Goal: Information Seeking & Learning: Find contact information

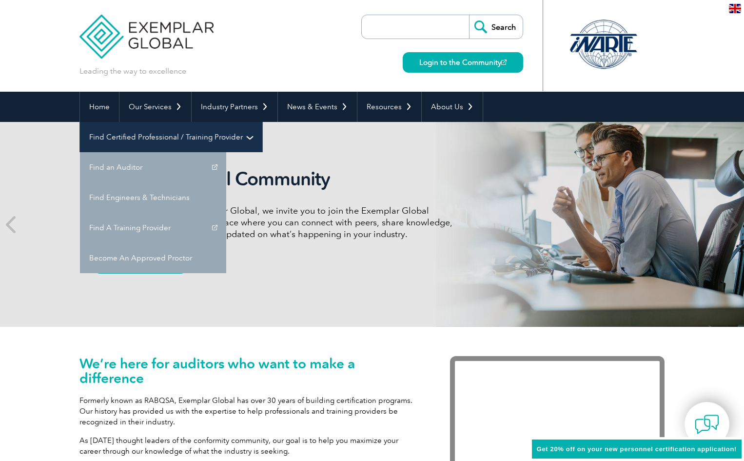
click at [262, 122] on link "Find Certified Professional / Training Provider" at bounding box center [171, 137] width 182 height 30
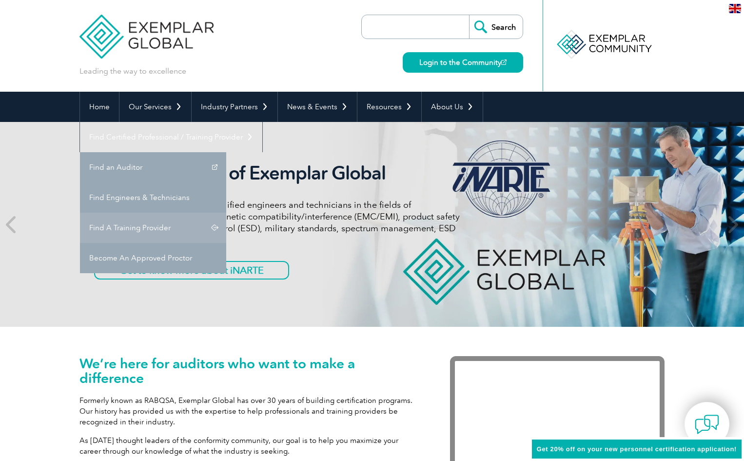
click at [226, 213] on link "Find A Training Provider" at bounding box center [153, 228] width 146 height 30
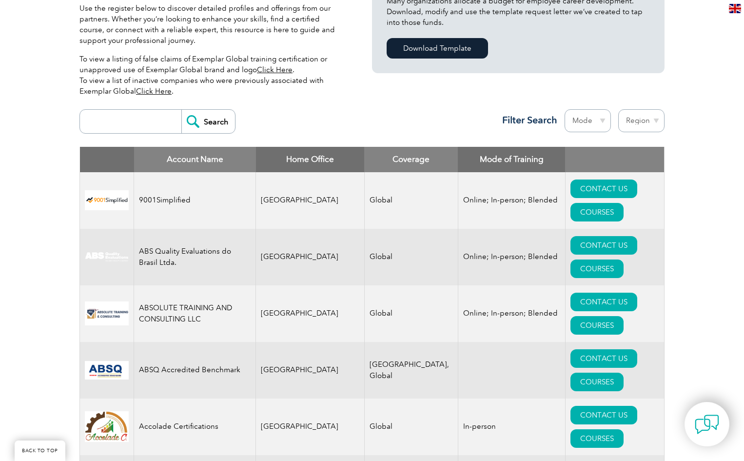
scroll to position [292, 0]
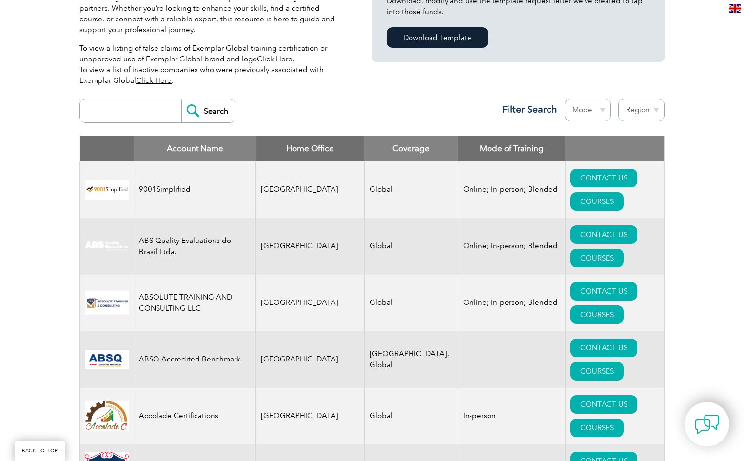
click at [104, 179] on img at bounding box center [107, 189] width 44 height 20
click at [490, 175] on td "Online; In-person; Blended" at bounding box center [511, 189] width 107 height 57
click at [486, 175] on td "Online; In-person; Blended" at bounding box center [511, 189] width 107 height 57
click at [98, 179] on img at bounding box center [107, 189] width 44 height 20
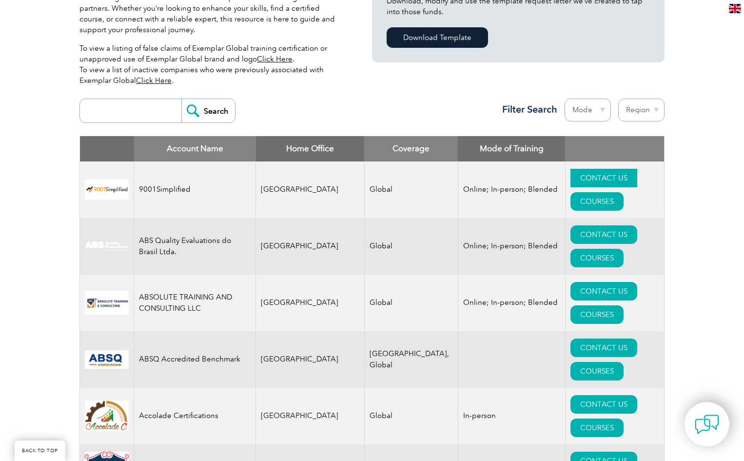
click at [570, 175] on link "CONTACT US" at bounding box center [603, 178] width 67 height 19
